Goal: Navigation & Orientation: Find specific page/section

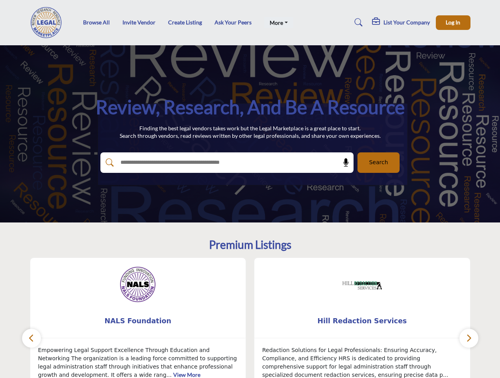
click at [277, 22] on link "More" at bounding box center [278, 22] width 29 height 11
click at [453, 22] on span "Log In" at bounding box center [453, 22] width 15 height 7
click at [343, 163] on icon at bounding box center [346, 163] width 8 height 8
click at [250, 318] on div "Hill Redaction Services ... View More 1 1" at bounding box center [362, 334] width 225 height 154
click at [138, 321] on span "NALS Foundation" at bounding box center [138, 321] width 192 height 10
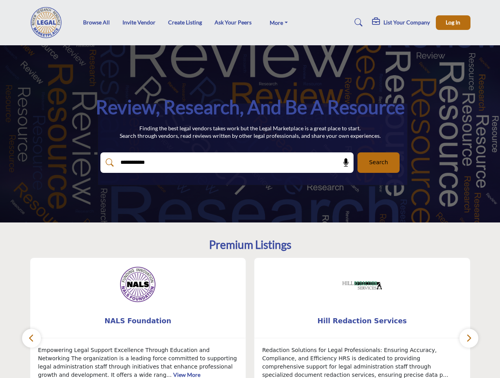
type input "**********"
click at [362, 321] on span "Hill Redaction Services" at bounding box center [362, 321] width 192 height 10
click at [31, 338] on icon "button" at bounding box center [31, 338] width 6 height 10
click at [469, 338] on icon "button" at bounding box center [469, 338] width 6 height 10
